Goal: Transaction & Acquisition: Download file/media

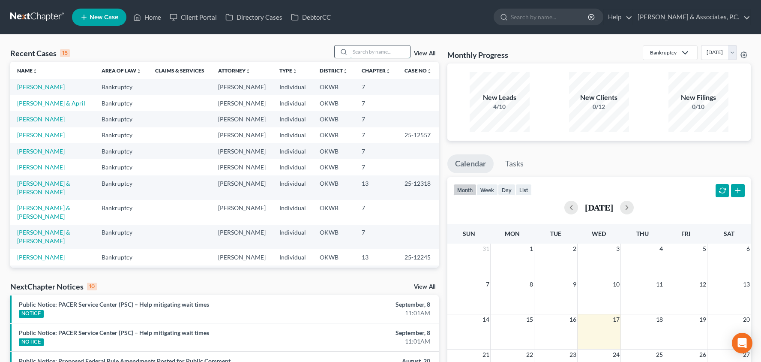
click at [372, 53] on input "search" at bounding box center [380, 51] width 60 height 12
type input "griz"
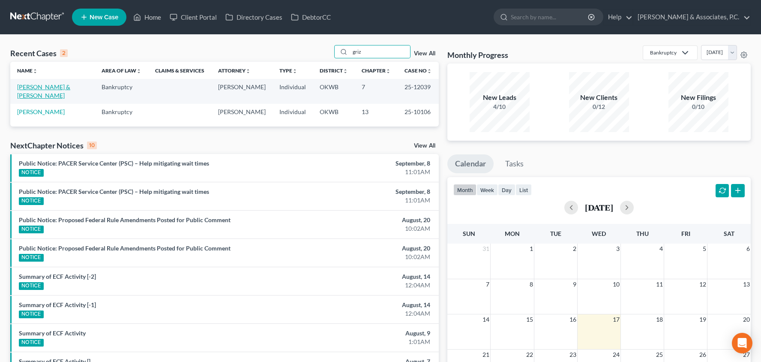
click at [51, 87] on link "[PERSON_NAME] & [PERSON_NAME]" at bounding box center [43, 91] width 53 height 16
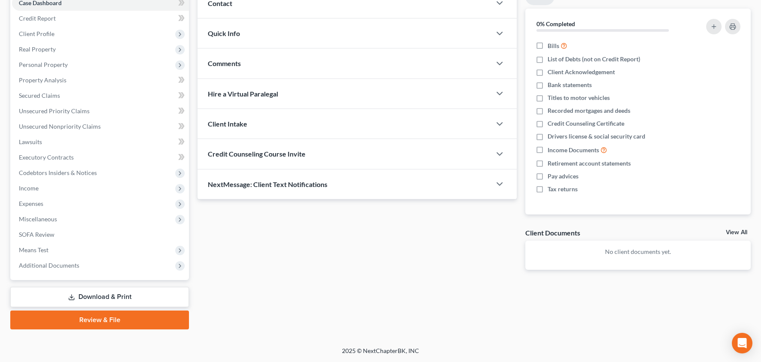
click at [110, 295] on link "Download & Print" at bounding box center [99, 297] width 179 height 20
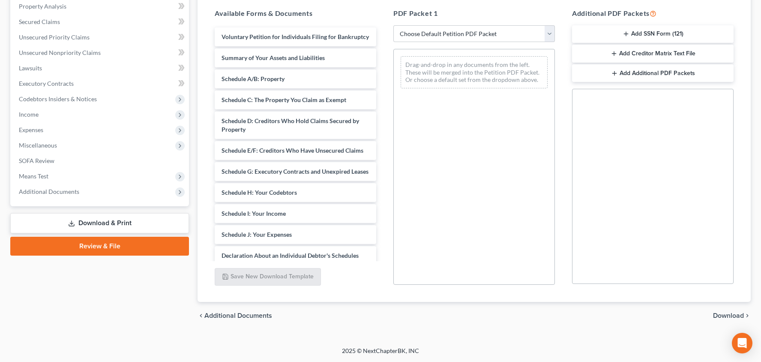
scroll to position [135, 0]
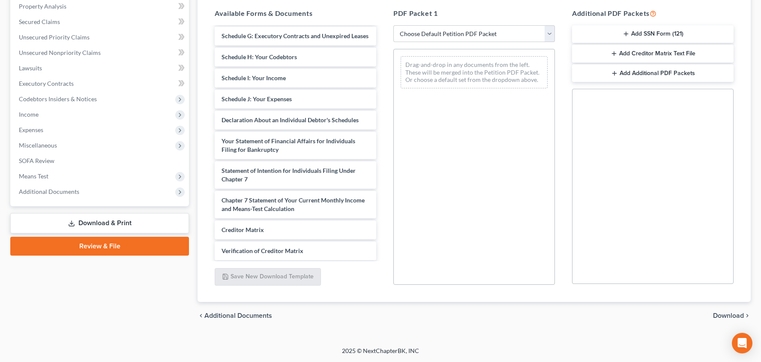
click at [659, 54] on button "Add Creditor Matrix Text File" at bounding box center [653, 54] width 162 height 18
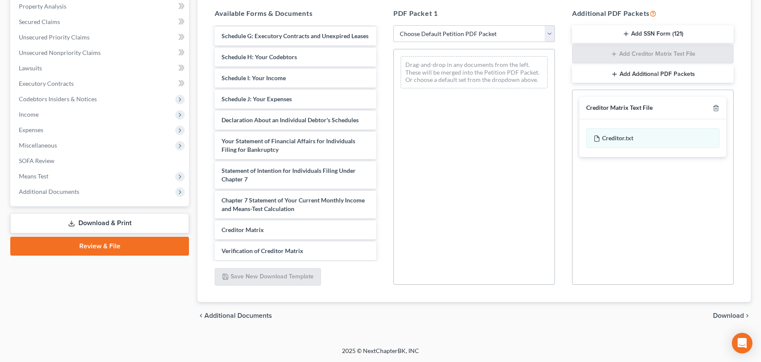
click at [729, 315] on span "Download" at bounding box center [728, 315] width 31 height 7
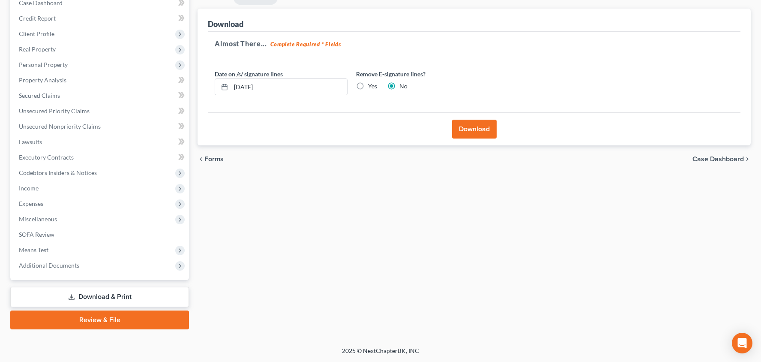
scroll to position [94, 0]
click at [473, 126] on button "Download" at bounding box center [474, 129] width 45 height 19
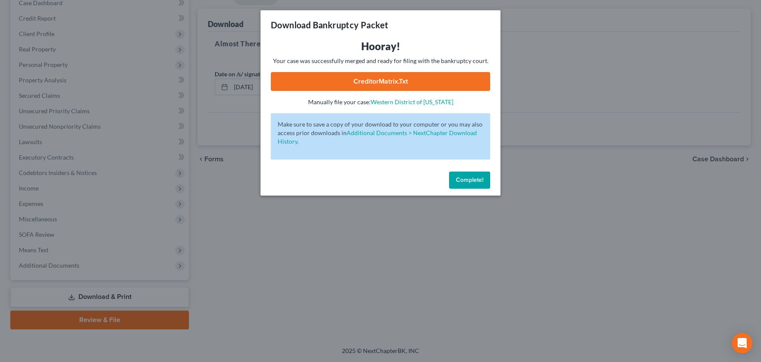
click at [398, 79] on link "CreditorMatrix.txt" at bounding box center [380, 81] width 219 height 19
click at [475, 185] on button "Complete!" at bounding box center [469, 179] width 41 height 17
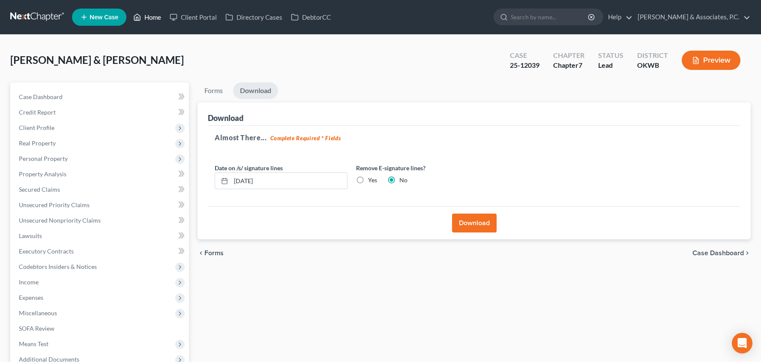
scroll to position [0, 0]
click at [153, 18] on link "Home" at bounding box center [147, 16] width 36 height 15
